Goal: Navigation & Orientation: Find specific page/section

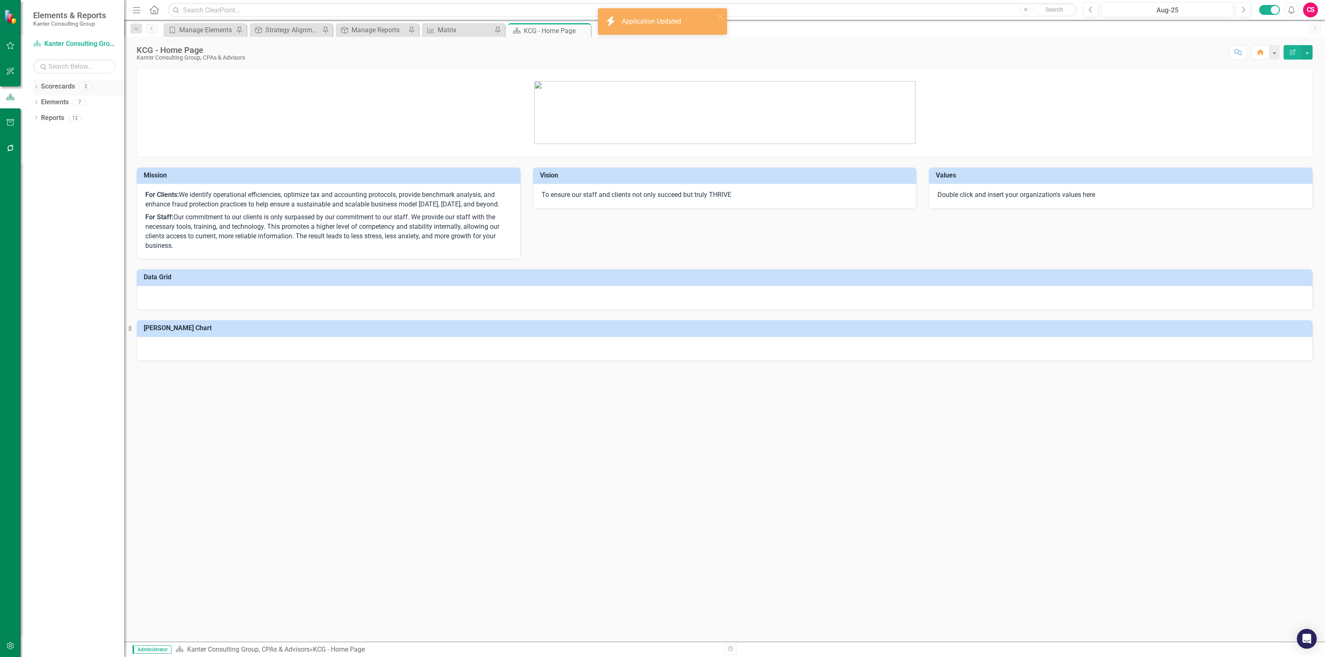
click at [36, 86] on icon at bounding box center [36, 87] width 2 height 4
click at [55, 137] on link "Elements" at bounding box center [55, 134] width 28 height 10
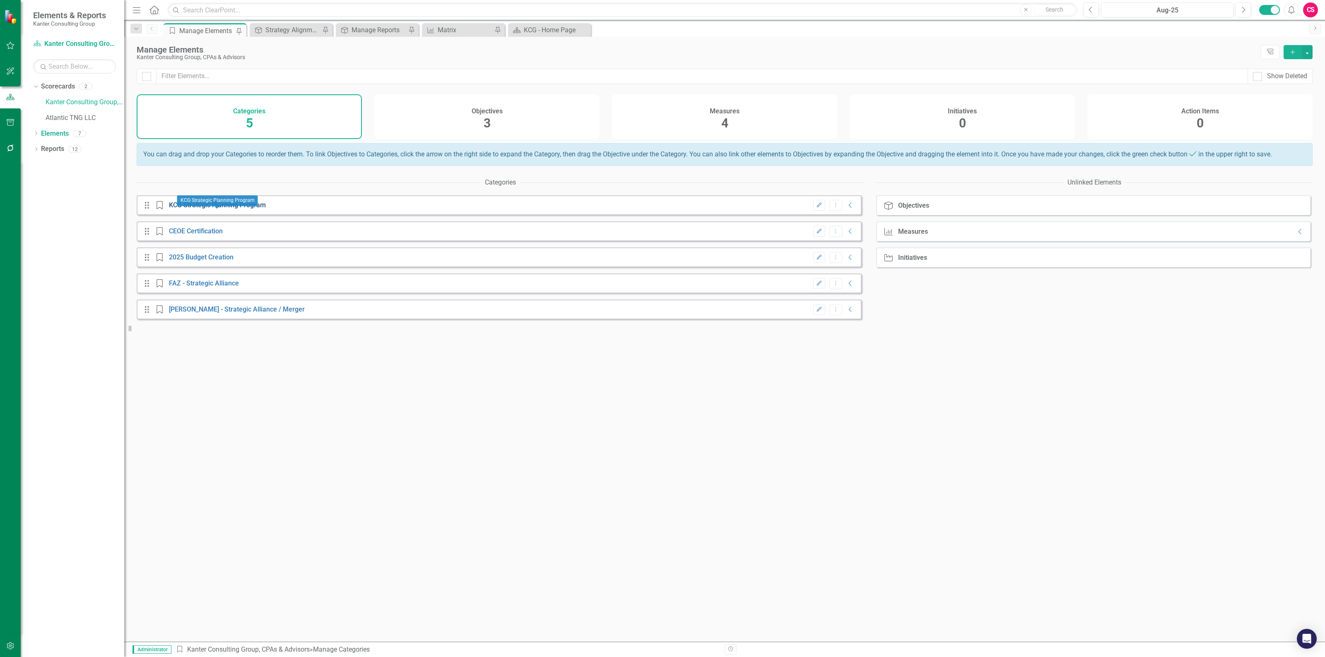
click at [248, 209] on link "KCG Strategic Planning Program" at bounding box center [217, 205] width 97 height 8
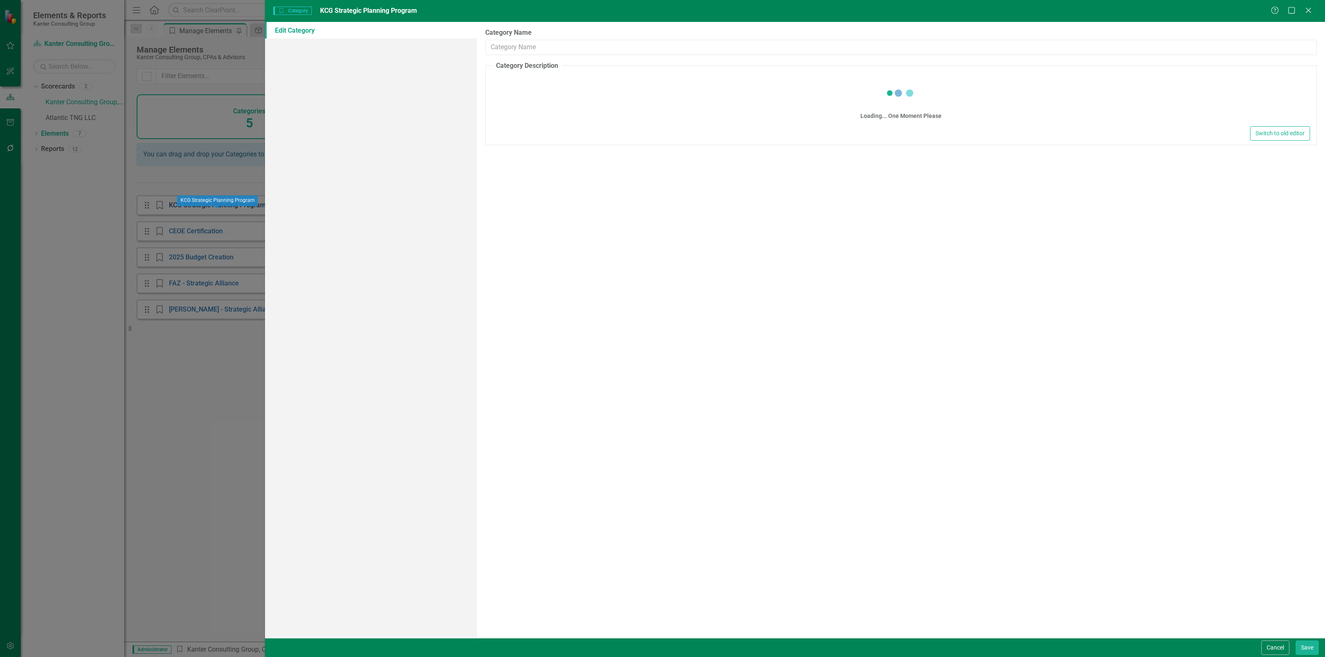
type input "KCG Strategic Planning Program"
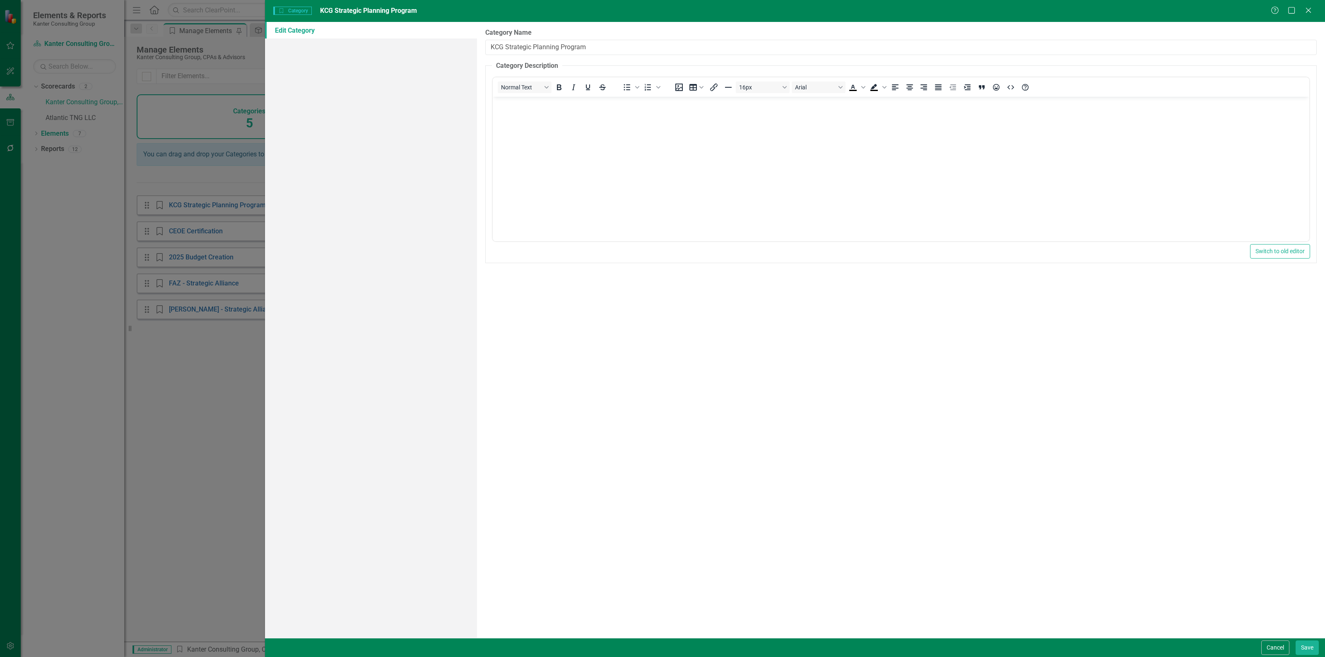
click at [212, 357] on div "Category Category KCG Strategic Planning Program Help Maximize Close Edit Categ…" at bounding box center [662, 328] width 1325 height 657
click at [1309, 7] on icon "Close" at bounding box center [1308, 10] width 10 height 8
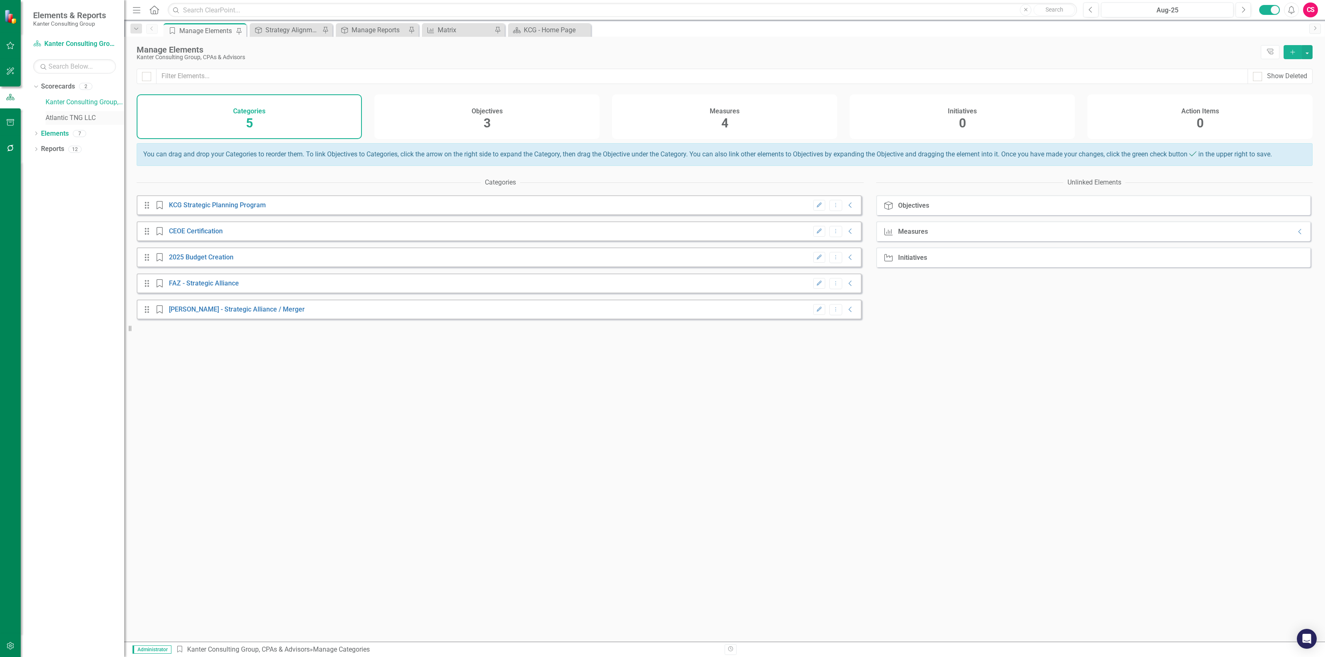
click at [77, 115] on link "Atlantic TNG LLC" at bounding box center [85, 118] width 79 height 10
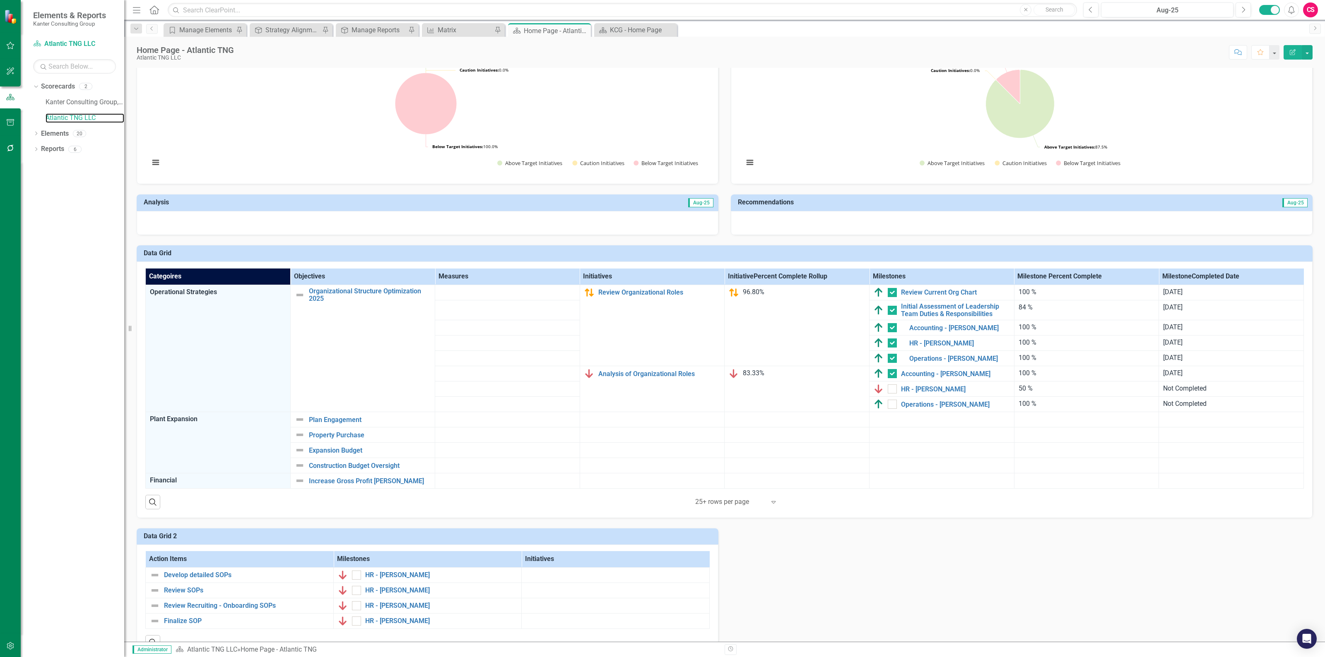
scroll to position [368, 0]
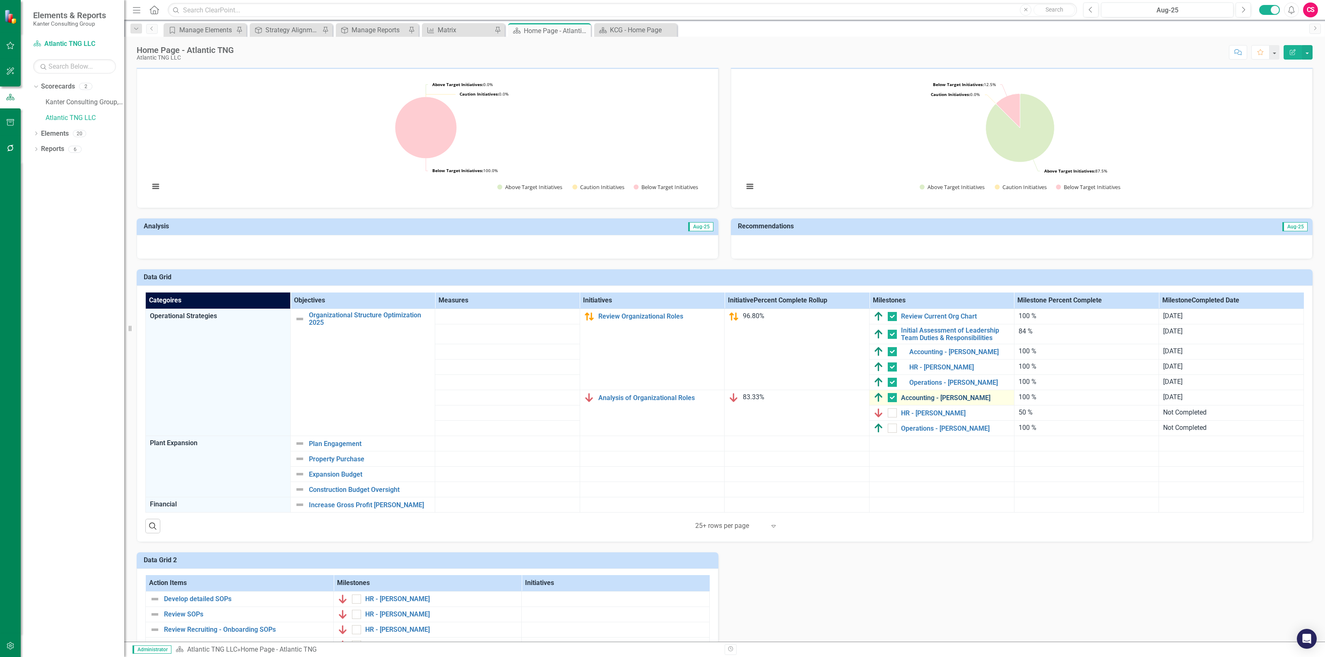
click at [942, 402] on link "Accounting - [PERSON_NAME]" at bounding box center [955, 398] width 109 height 7
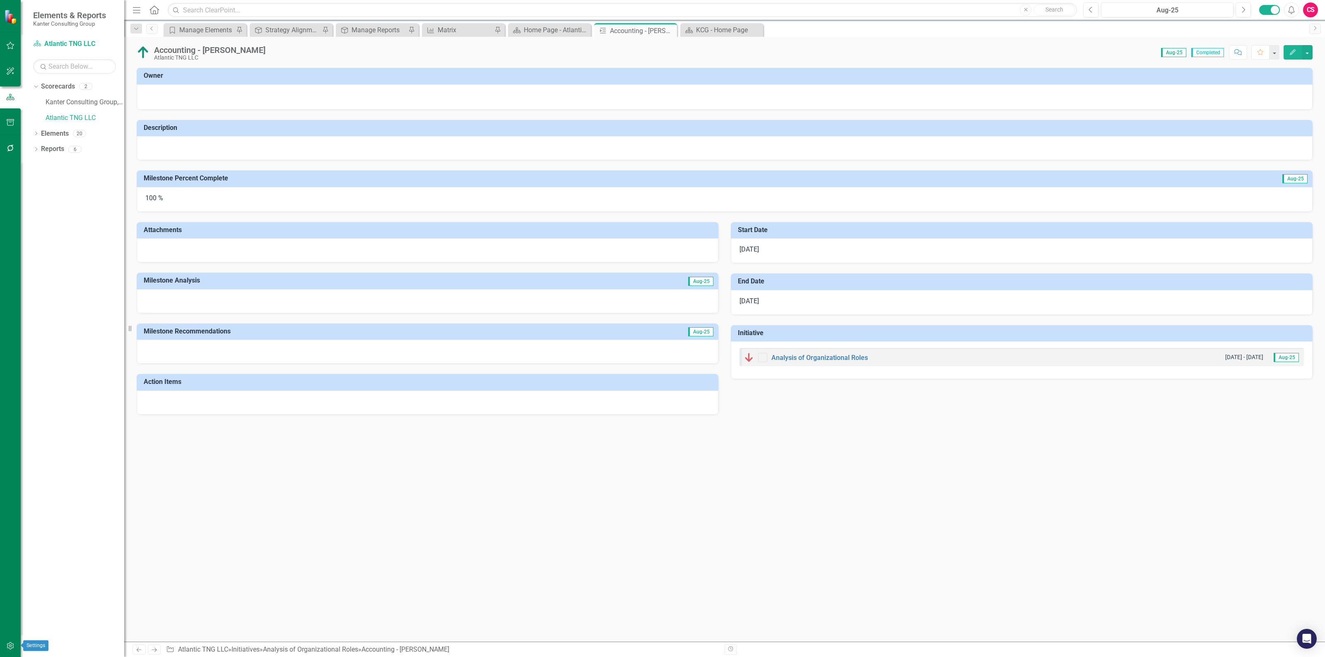
click at [7, 643] on icon "button" at bounding box center [10, 646] width 9 height 7
click at [60, 60] on link "Manage Users" at bounding box center [74, 58] width 83 height 10
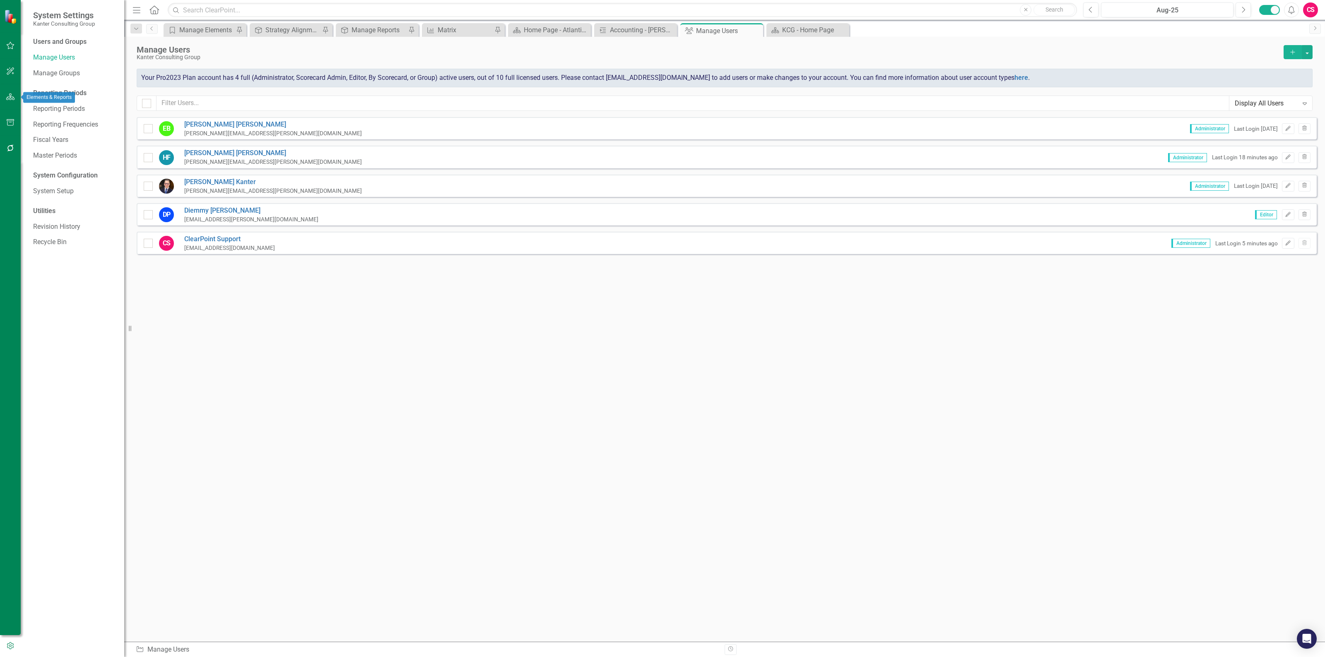
click at [7, 99] on icon "button" at bounding box center [10, 97] width 9 height 7
click at [35, 84] on div "Dropdown" at bounding box center [36, 87] width 6 height 7
click at [63, 119] on link "Atlantic TNG LLC" at bounding box center [85, 118] width 79 height 10
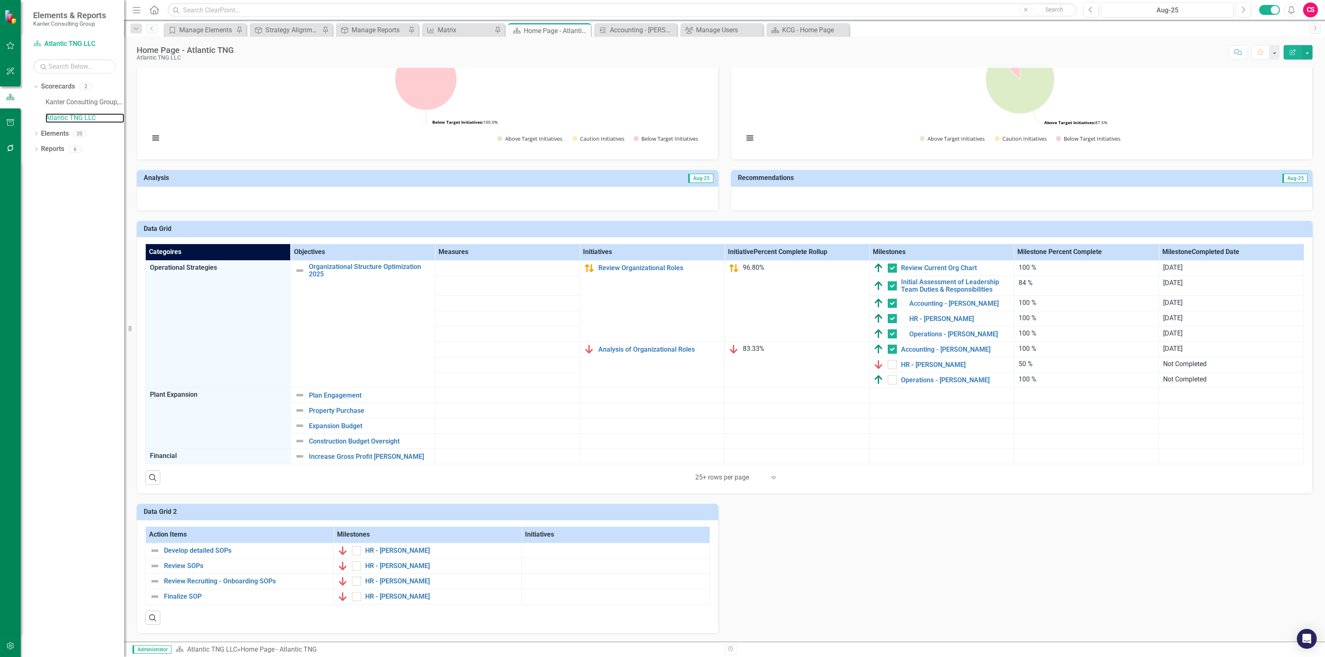
scroll to position [419, 0]
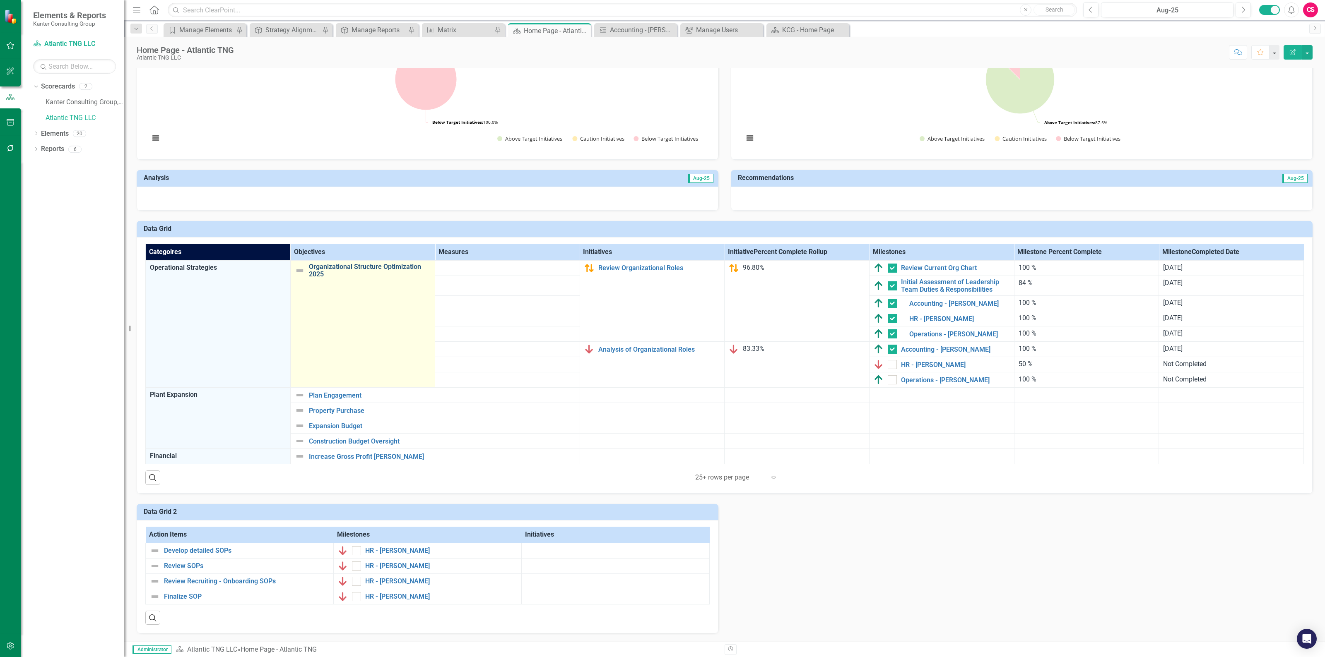
click at [332, 263] on link "Organizational Structure Optimization 2025" at bounding box center [370, 270] width 122 height 14
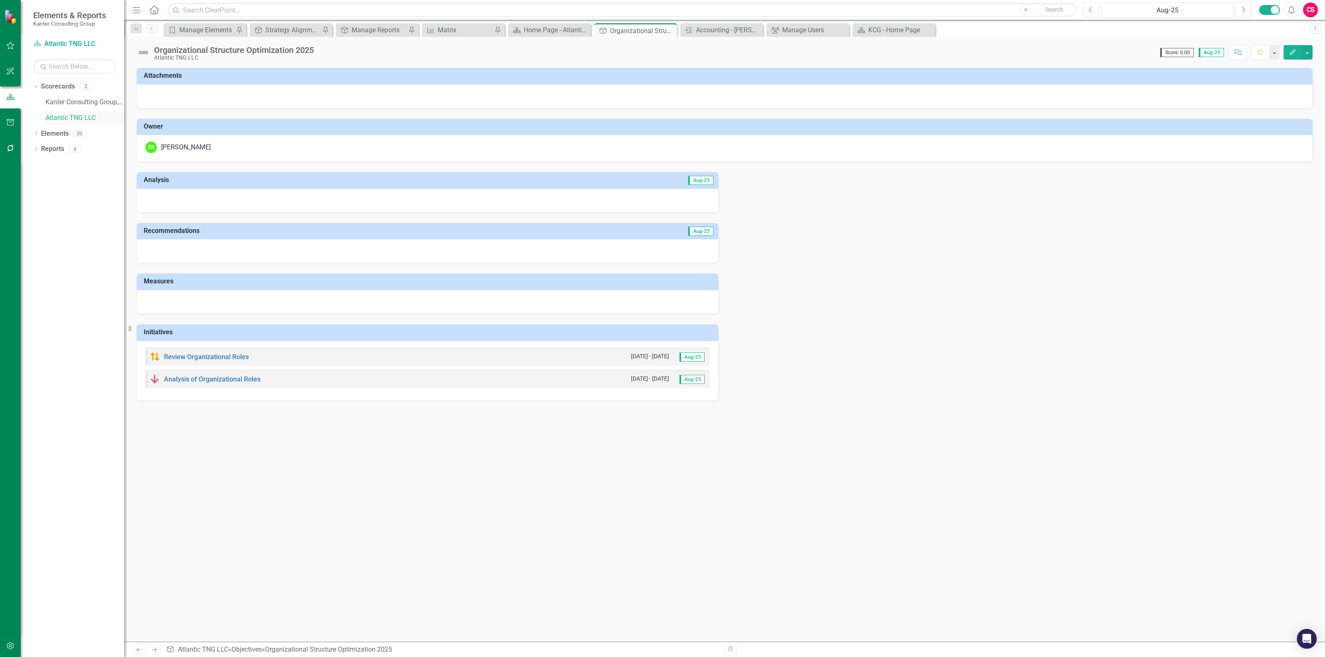
click at [70, 116] on link "Atlantic TNG LLC" at bounding box center [85, 118] width 79 height 10
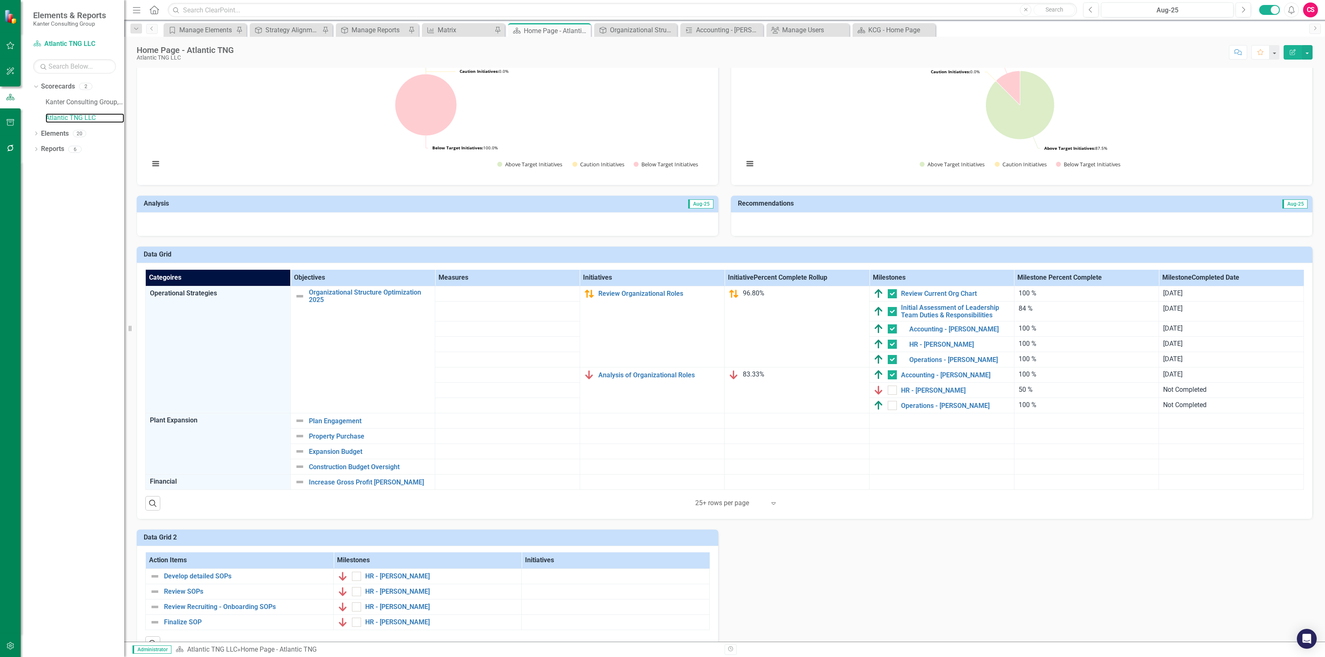
scroll to position [414, 0]
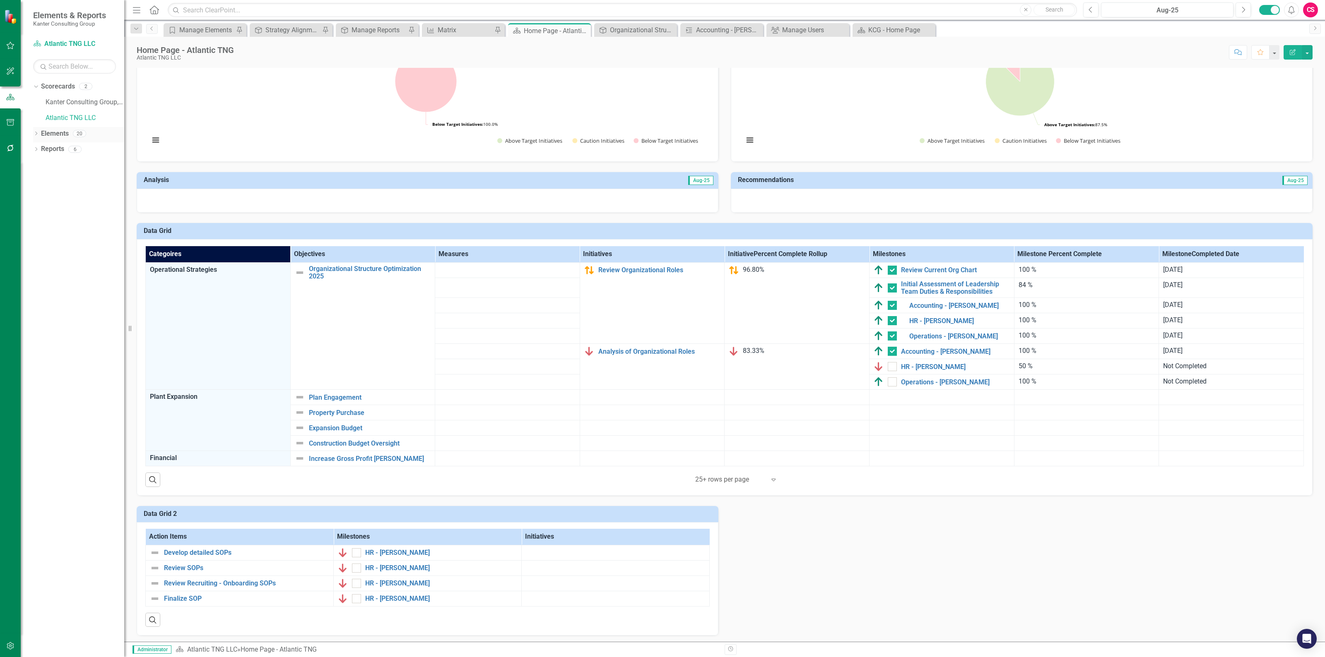
click at [59, 135] on link "Elements" at bounding box center [55, 134] width 28 height 10
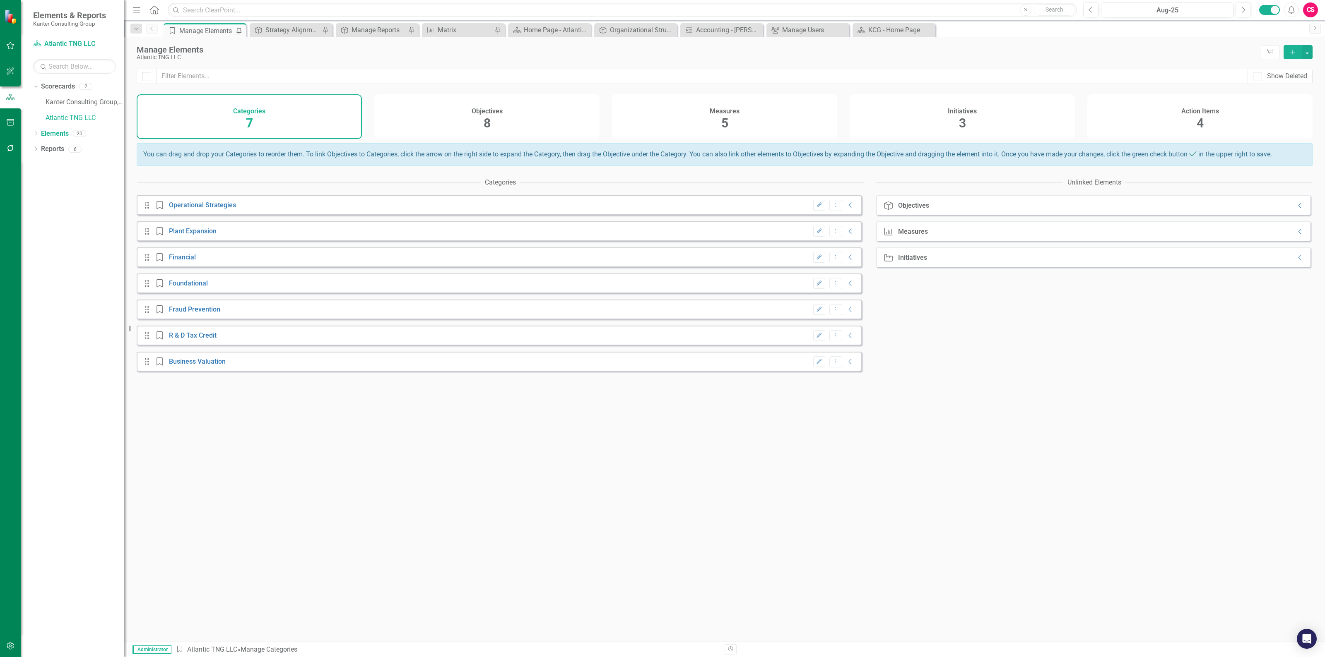
click at [793, 127] on div "Measures 5" at bounding box center [724, 116] width 225 height 45
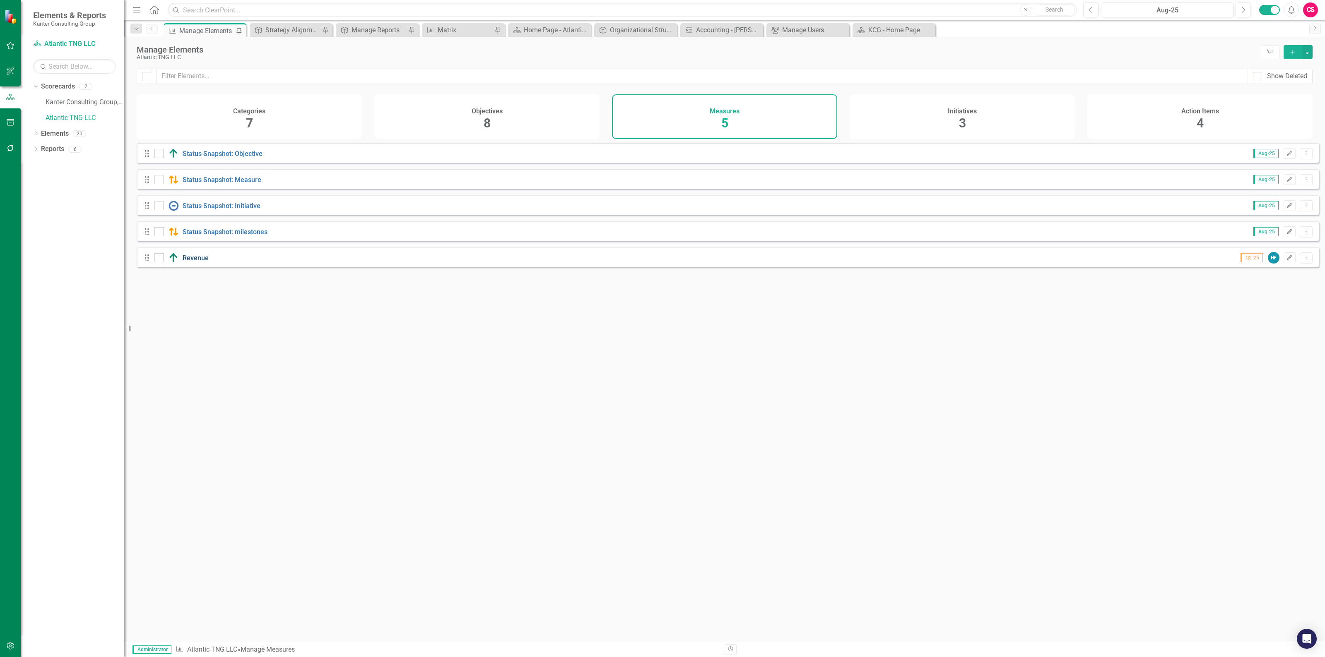
click at [200, 262] on link "Revenue" at bounding box center [196, 258] width 26 height 8
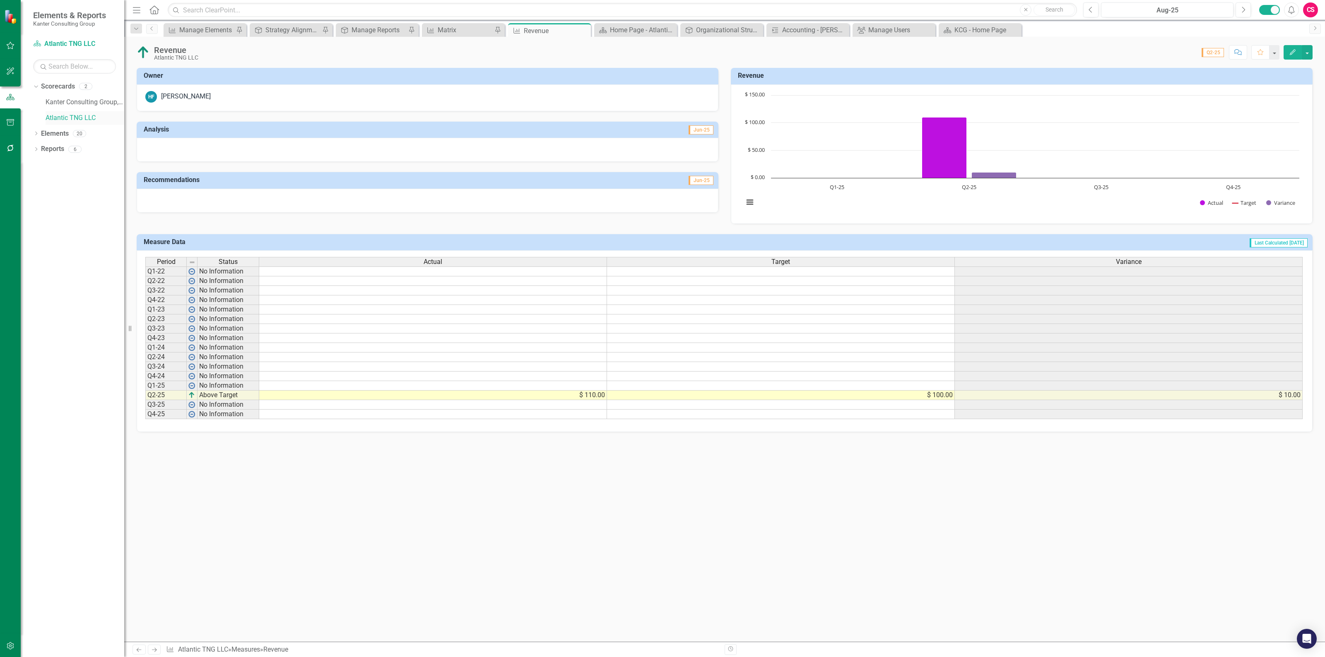
click at [69, 118] on link "Atlantic TNG LLC" at bounding box center [85, 118] width 79 height 10
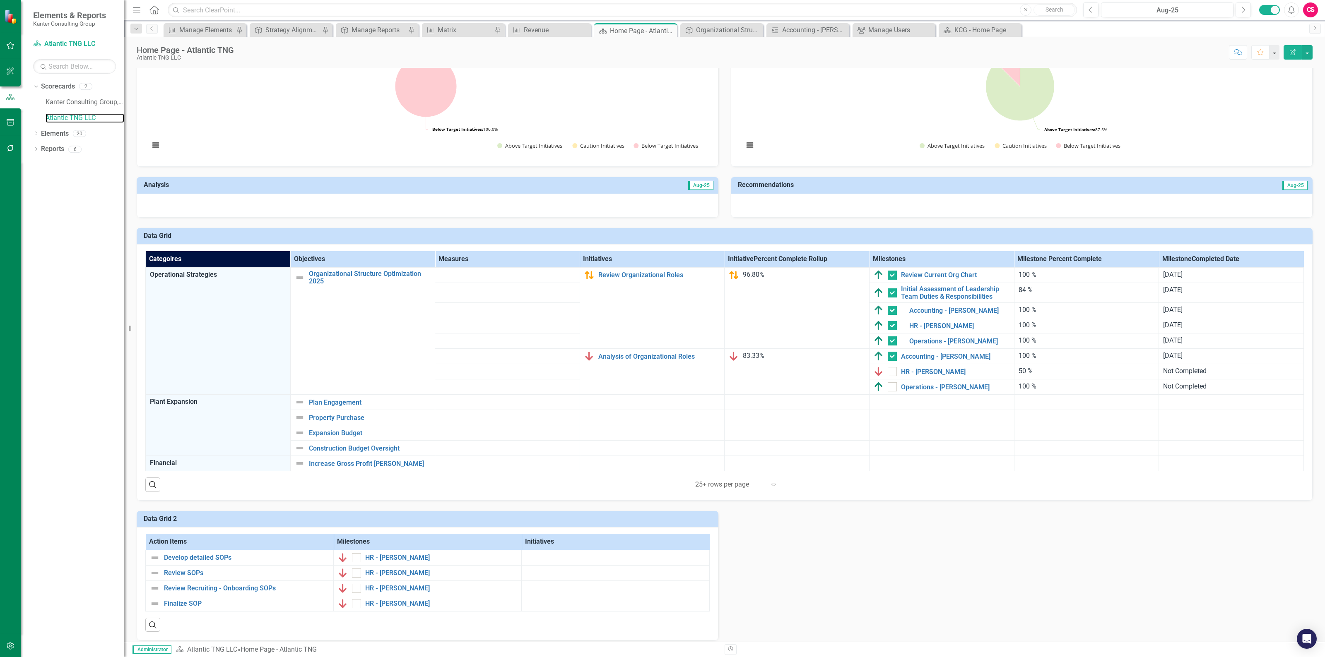
scroll to position [419, 0]
